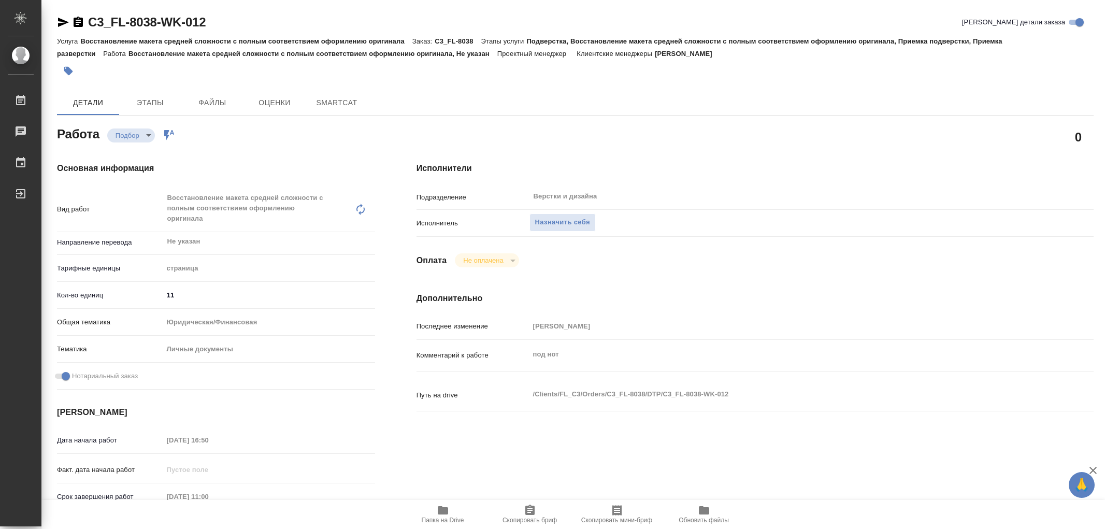
type textarea "x"
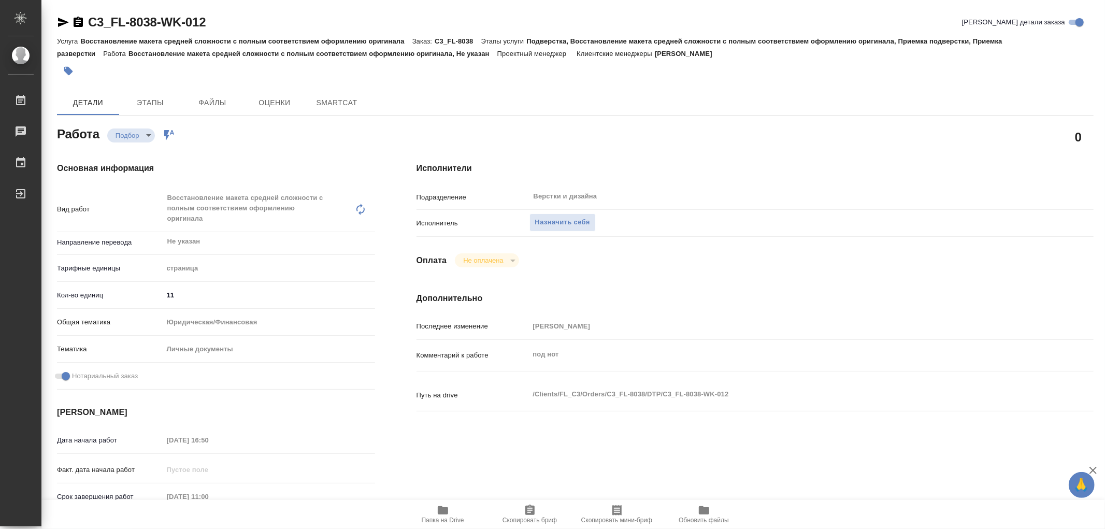
type textarea "x"
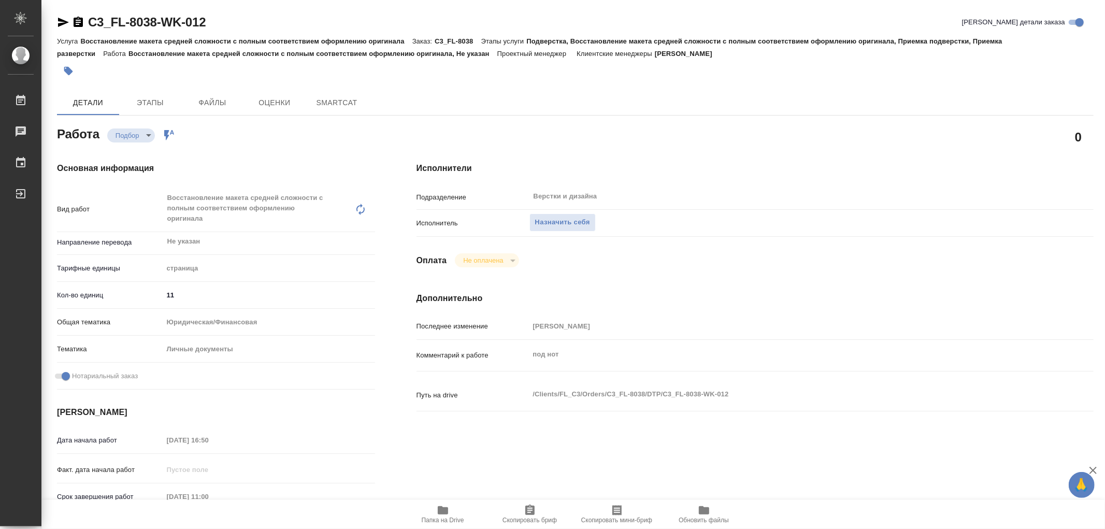
type textarea "x"
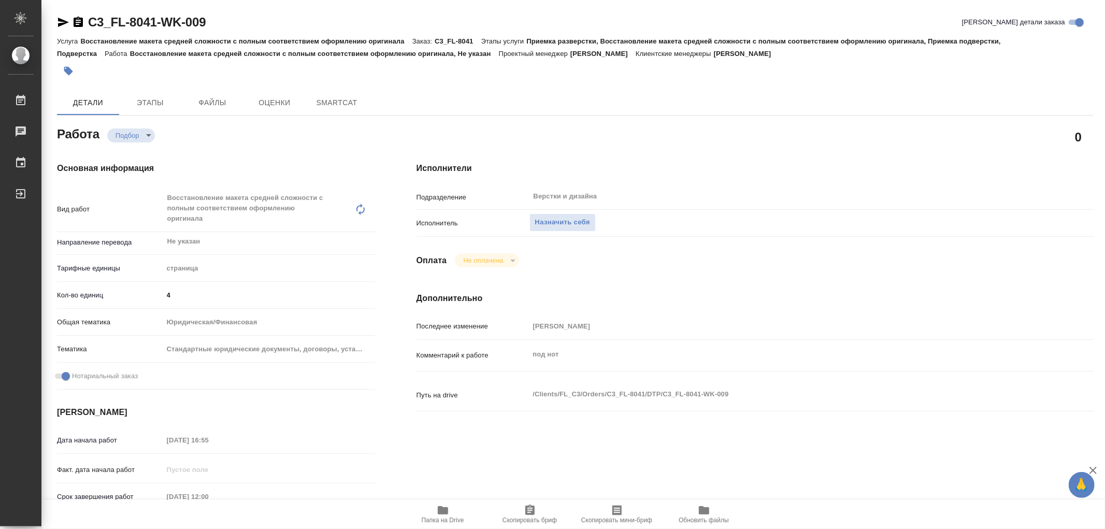
type textarea "x"
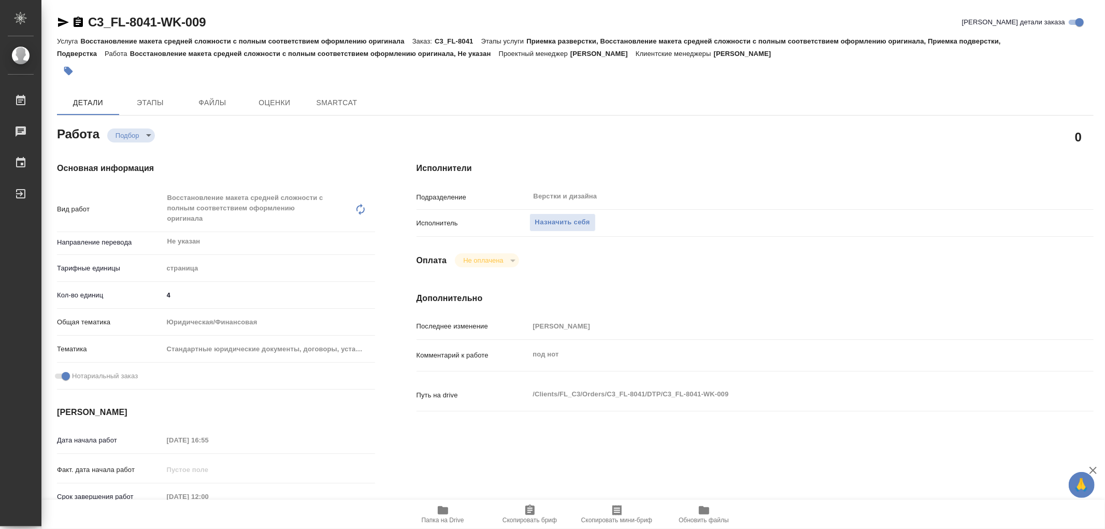
type textarea "x"
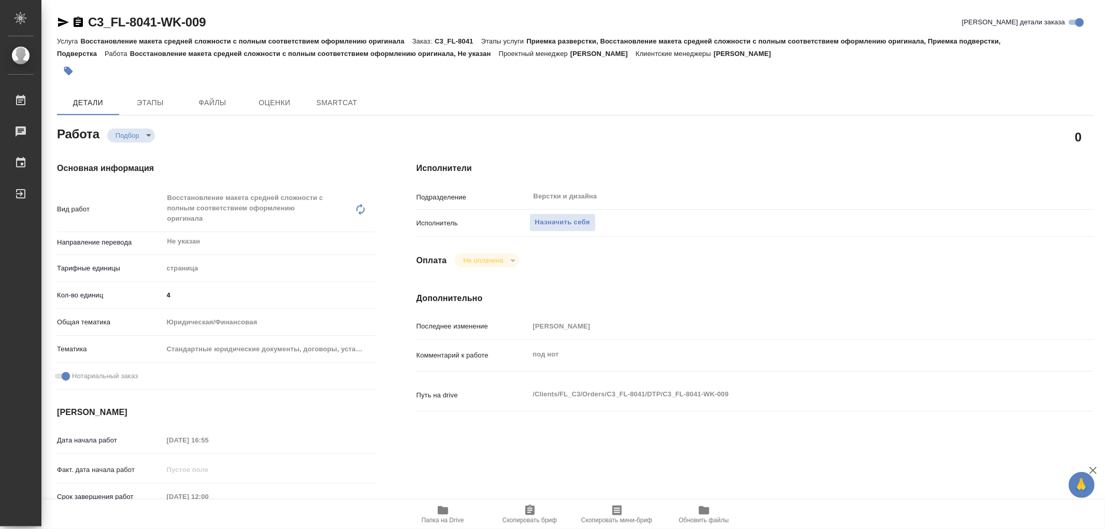
type textarea "x"
